Goal: Navigation & Orientation: Find specific page/section

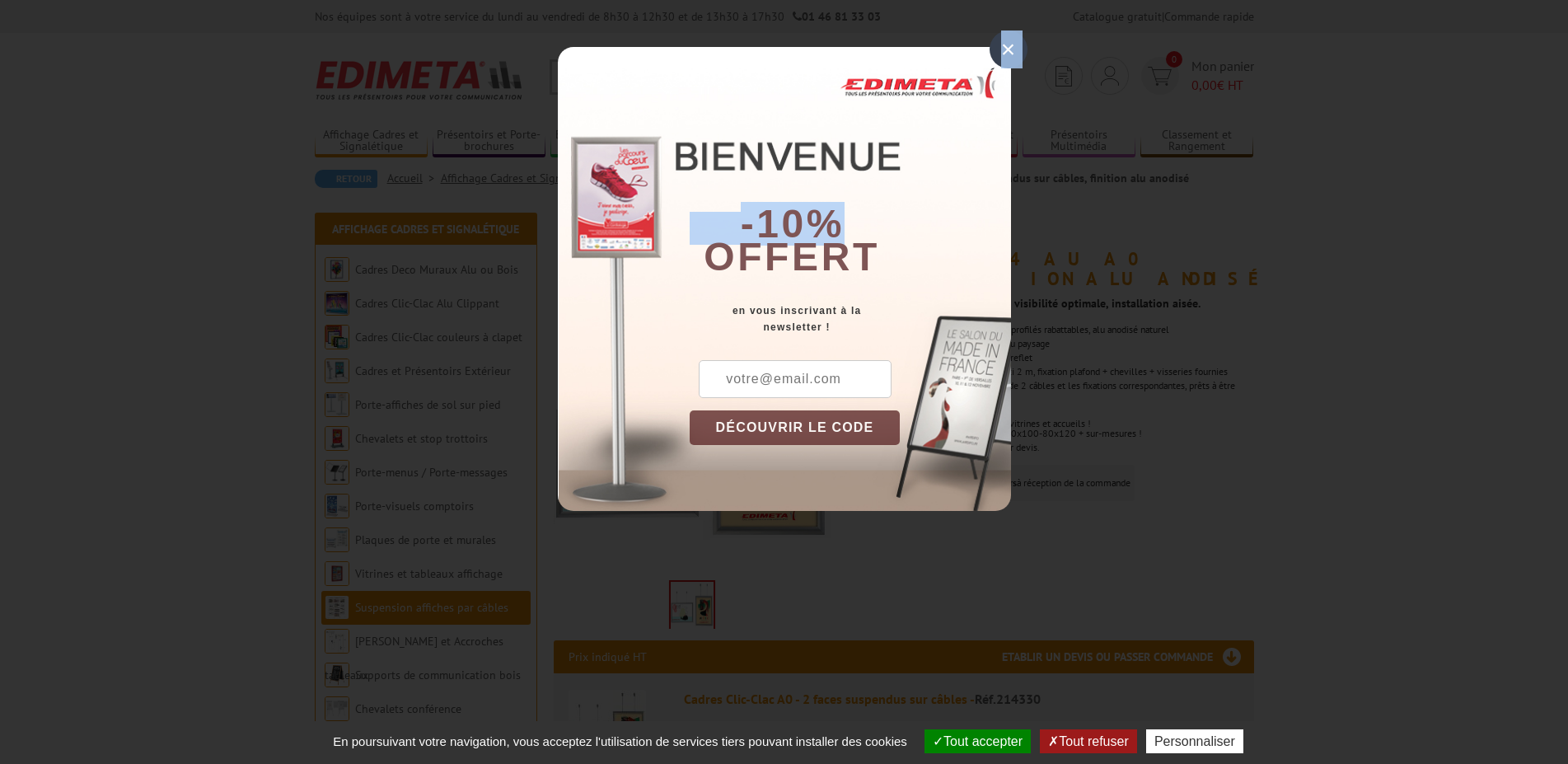
drag, startPoint x: 1003, startPoint y: 48, endPoint x: 983, endPoint y: 71, distance: 30.5
click at [983, 71] on div "× -10% offert en vous inscrivant à la newsletter ! DÉCOUVRIR LE CODE Copier le …" at bounding box center [784, 279] width 453 height 464
click at [952, 71] on div "-10% offert" at bounding box center [850, 175] width 321 height 223
click at [1004, 52] on div "×" at bounding box center [1008, 49] width 38 height 38
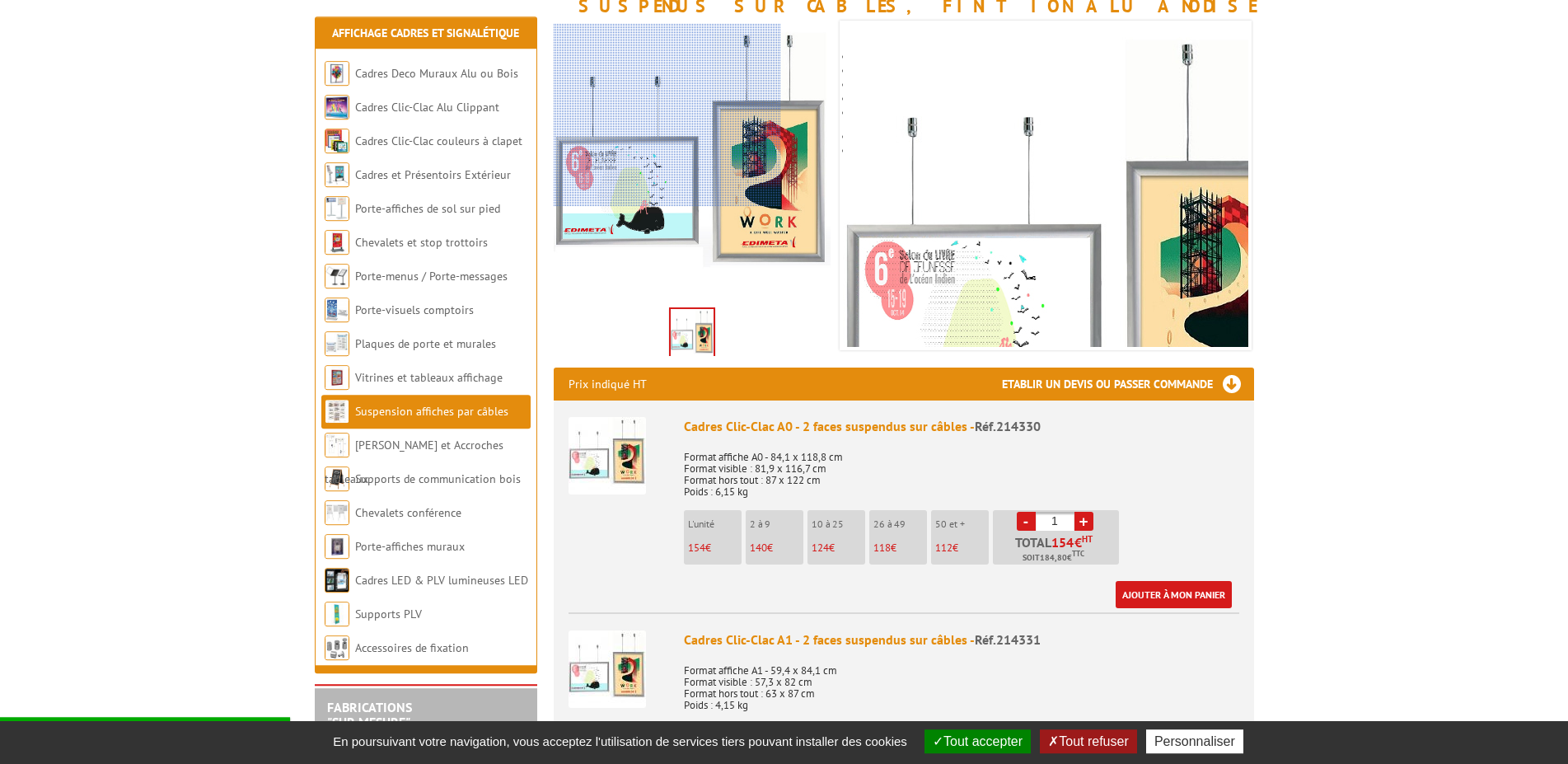
scroll to position [336, 0]
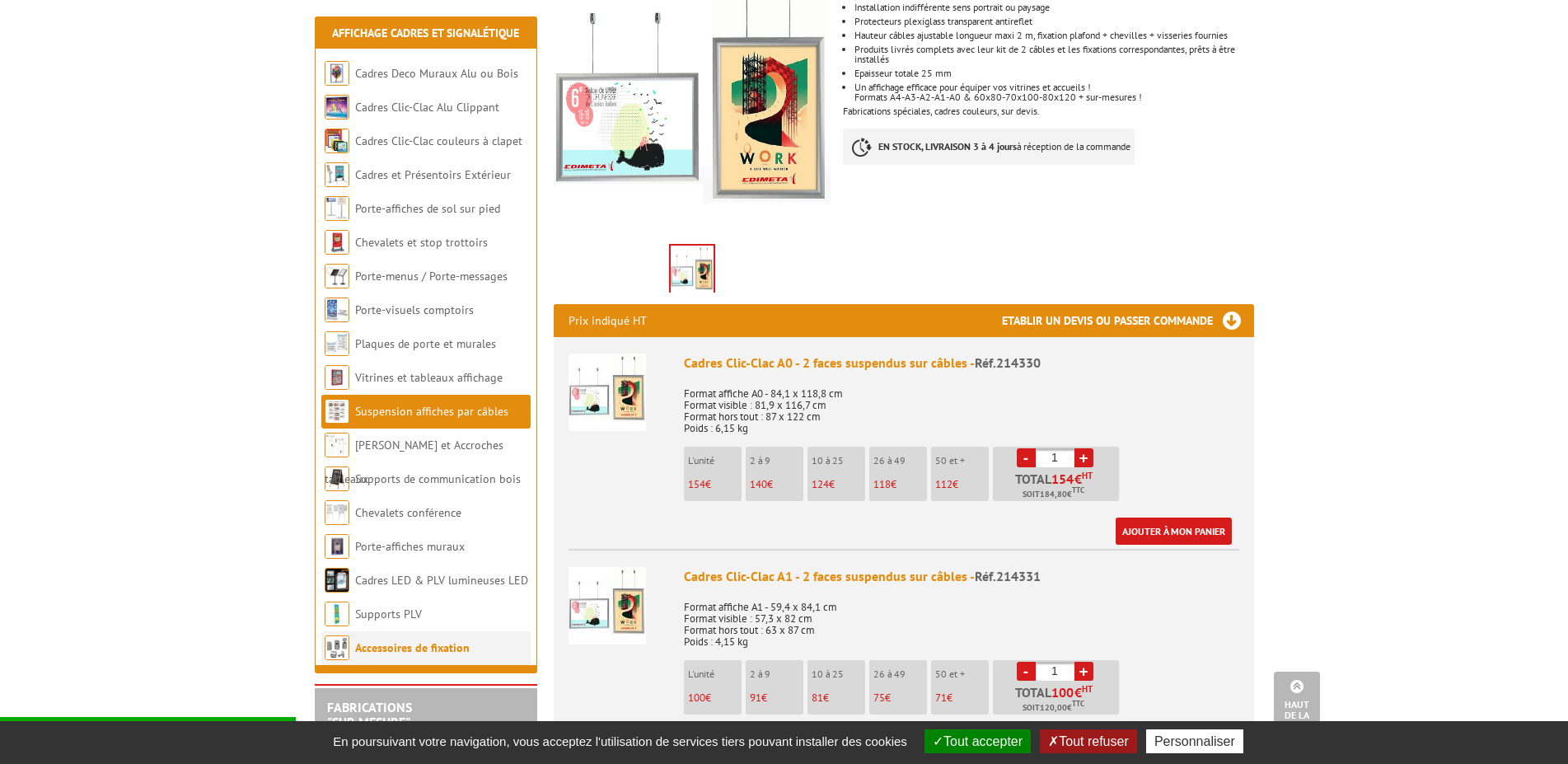
click at [437, 644] on link "Accessoires de fixation" at bounding box center [412, 648] width 114 height 15
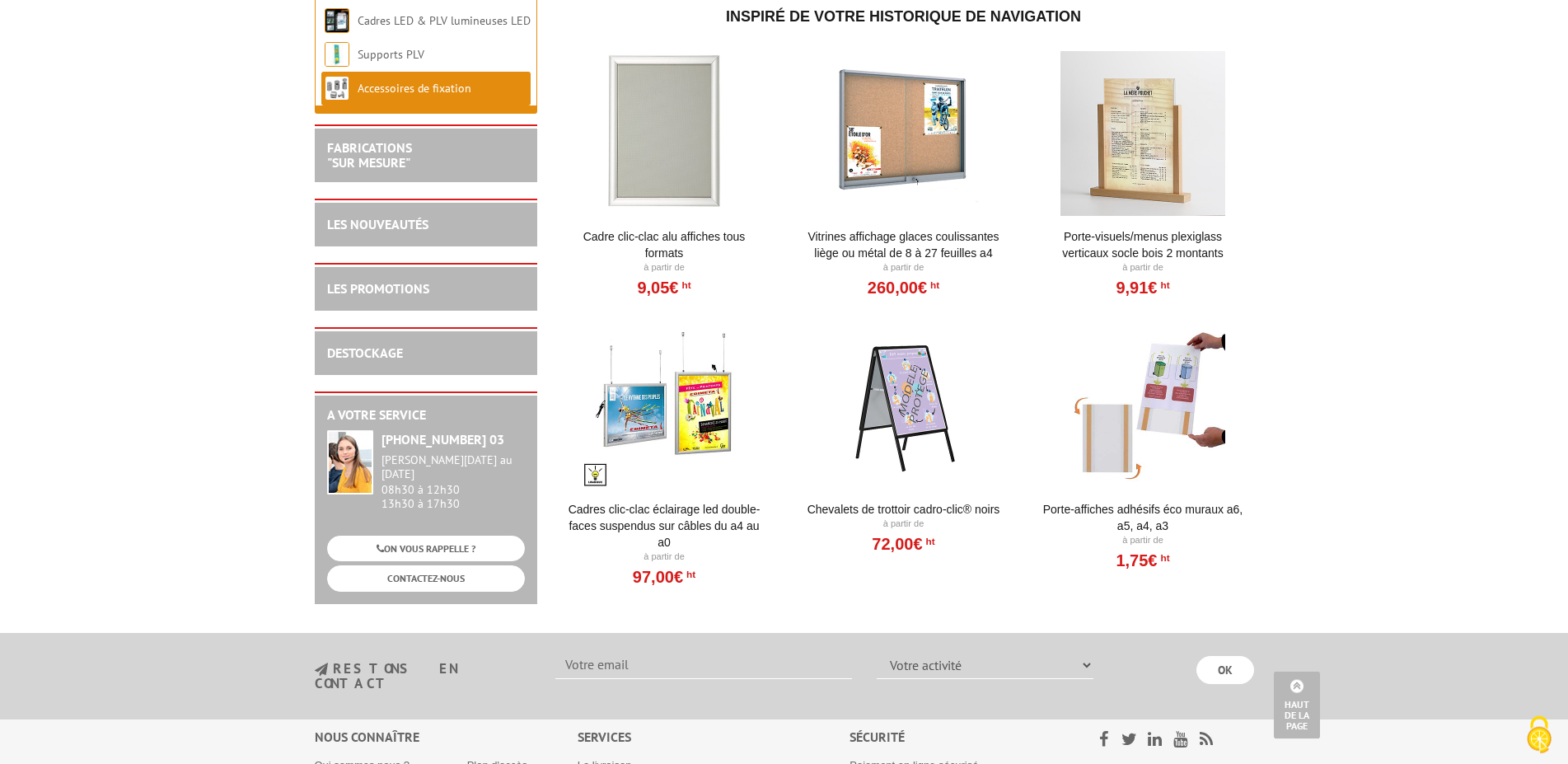
scroll to position [1765, 0]
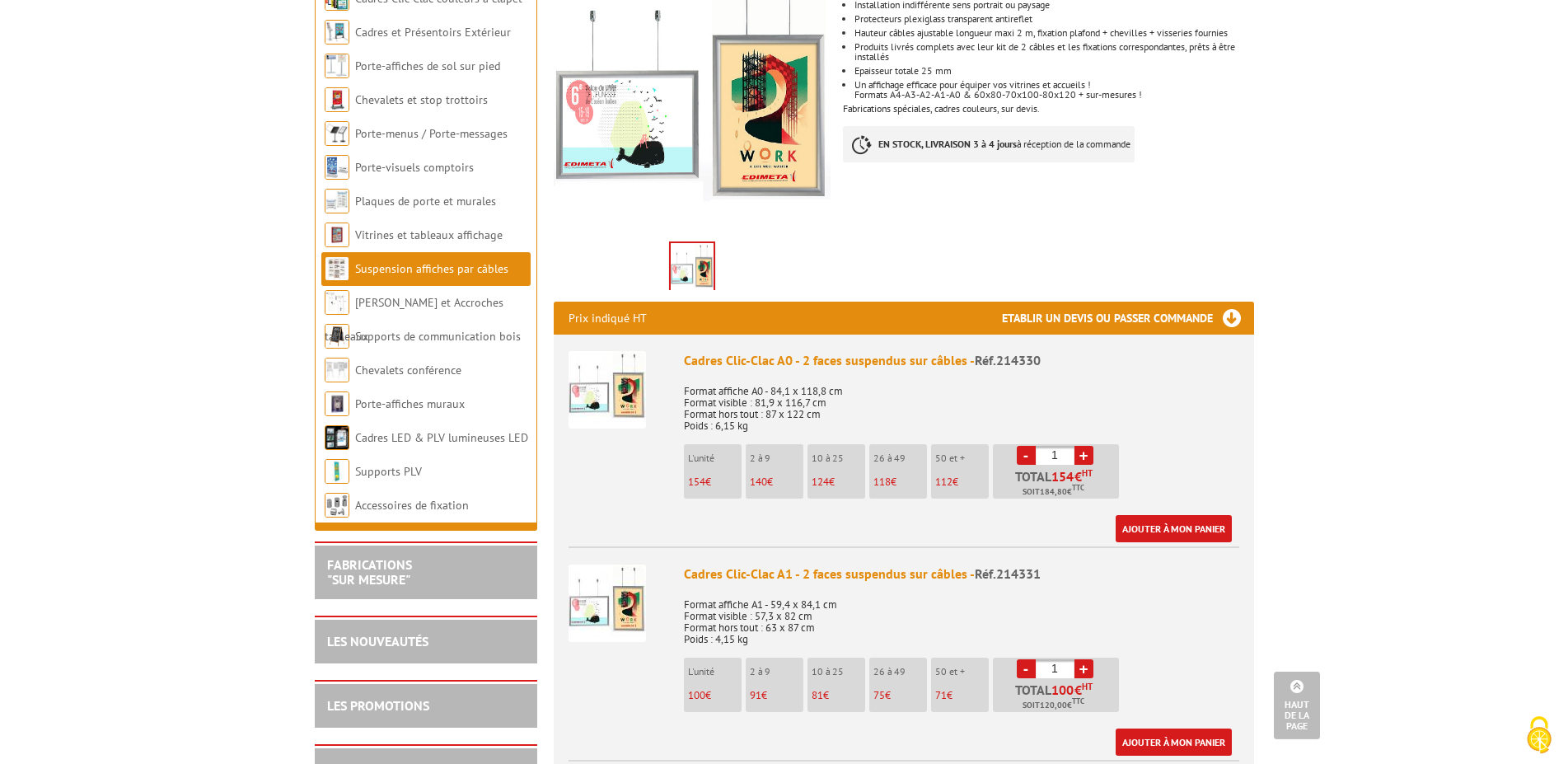
scroll to position [168, 0]
